Goal: Task Accomplishment & Management: Manage account settings

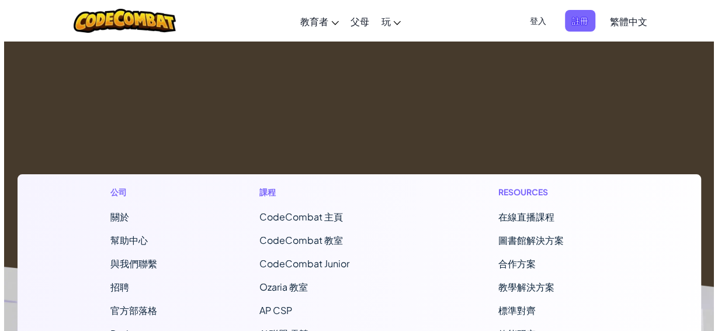
scroll to position [155, 0]
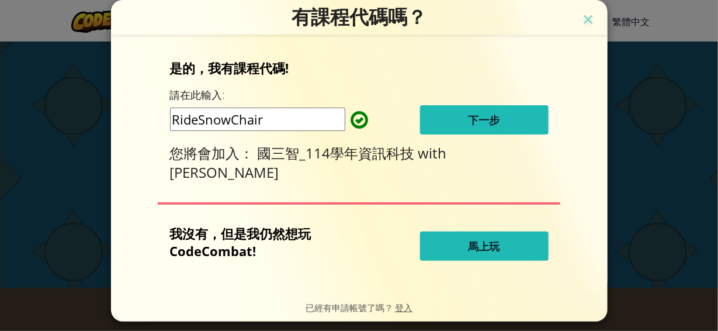
click at [468, 120] on span "下一步" at bounding box center [484, 120] width 32 height 14
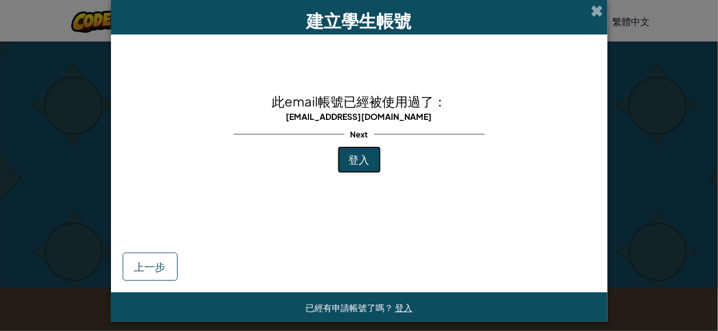
click at [369, 162] on button "登入" at bounding box center [359, 159] width 43 height 27
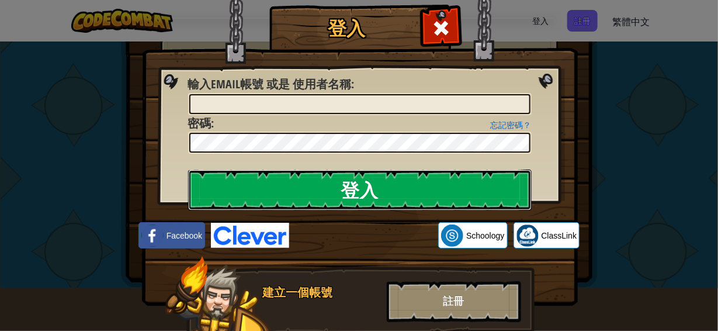
click at [393, 187] on input "登入" at bounding box center [359, 189] width 343 height 41
